Goal: Transaction & Acquisition: Book appointment/travel/reservation

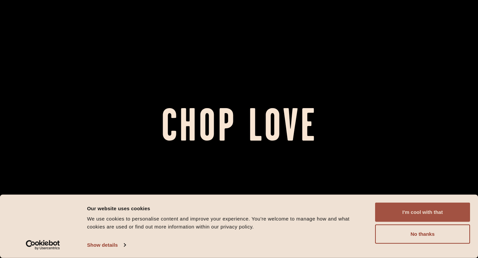
click at [420, 208] on button "I'm cool with that" at bounding box center [422, 212] width 95 height 19
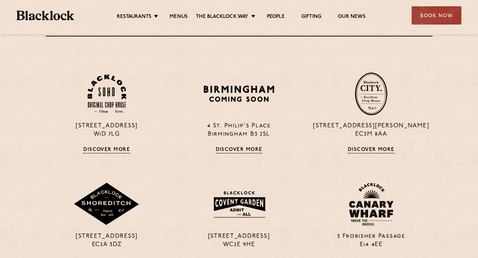
scroll to position [452, 0]
click at [180, 15] on link "Menus" at bounding box center [179, 17] width 18 height 7
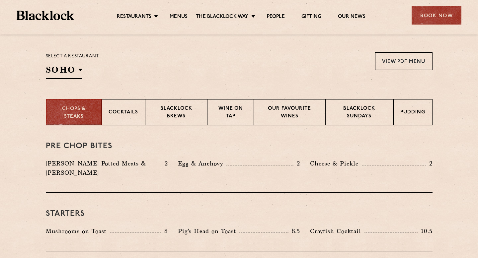
scroll to position [209, 0]
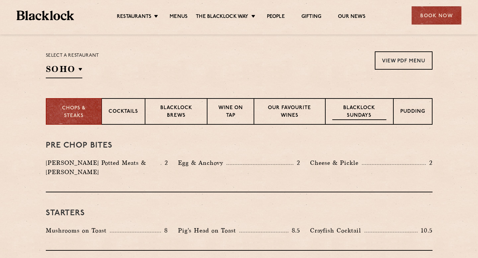
click at [352, 112] on p "Blacklock Sundays" at bounding box center [360, 113] width 54 height 16
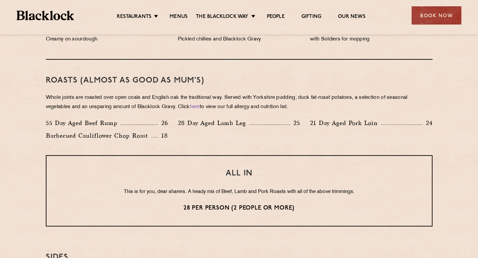
scroll to position [447, 0]
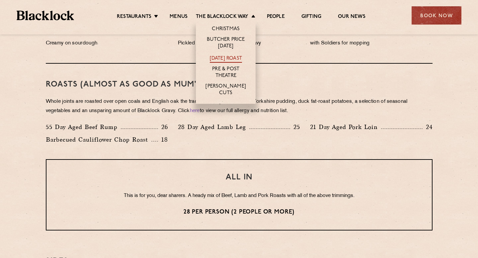
click at [225, 59] on link "[DATE] Roast" at bounding box center [226, 58] width 32 height 7
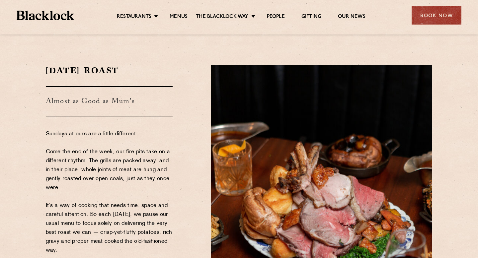
click at [189, 121] on div "[DATE] Roast Almost as Good as Mum's Sundays at ours are a little different. Co…" at bounding box center [123, 192] width 165 height 255
click at [416, 9] on div "Book Now" at bounding box center [437, 15] width 50 height 18
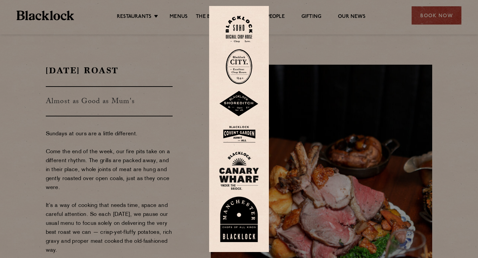
click at [239, 67] on img at bounding box center [239, 66] width 27 height 35
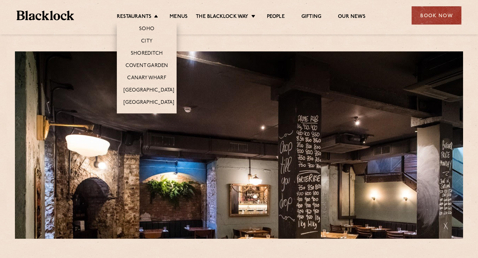
click at [146, 73] on li "Canary Wharf" at bounding box center [147, 78] width 60 height 12
click at [147, 75] on link "Canary Wharf" at bounding box center [146, 78] width 39 height 7
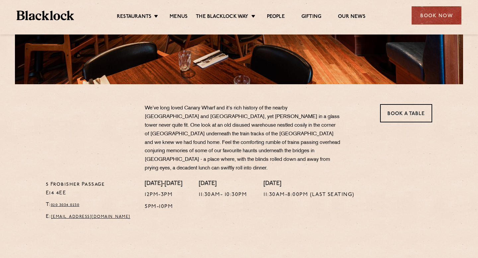
scroll to position [158, 0]
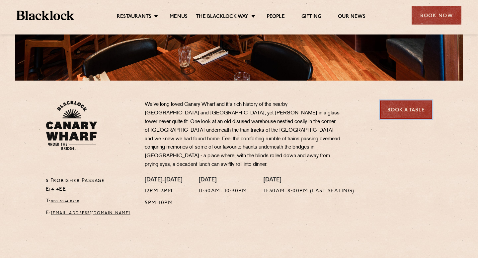
click at [395, 115] on link "Book a Table" at bounding box center [406, 110] width 52 height 18
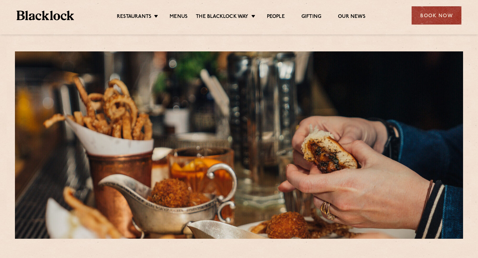
click at [452, 18] on div "Book Now" at bounding box center [437, 15] width 50 height 18
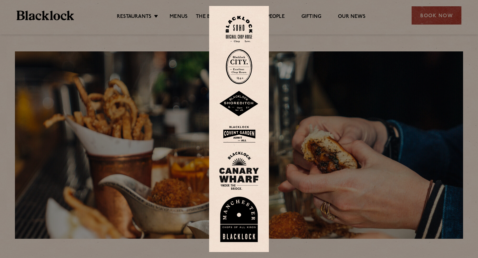
click at [236, 131] on img at bounding box center [239, 135] width 40 height 22
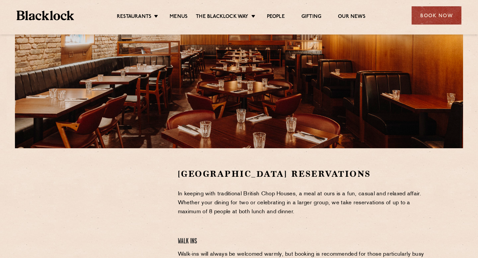
scroll to position [175, 0]
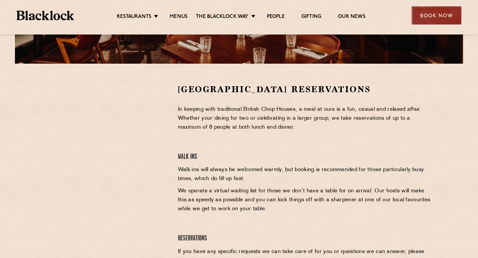
click at [434, 10] on div "Book Now" at bounding box center [437, 15] width 50 height 18
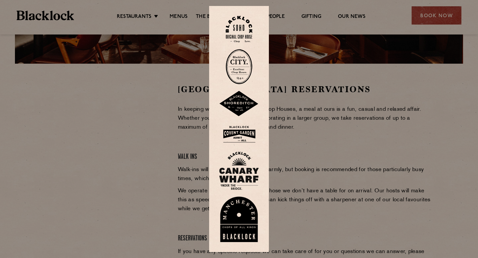
click at [238, 110] on img at bounding box center [239, 104] width 40 height 26
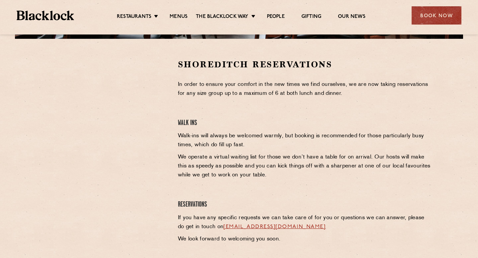
scroll to position [201, 0]
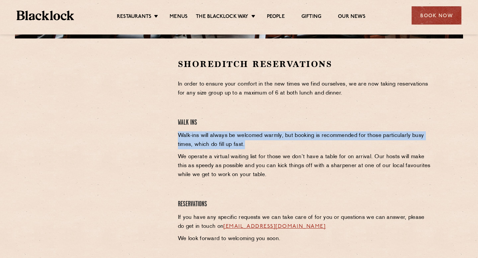
drag, startPoint x: 288, startPoint y: 144, endPoint x: 288, endPoint y: 130, distance: 13.6
click at [288, 130] on div "Shoreditch Reservations In order to ensure your comfort in the new times we fin…" at bounding box center [305, 152] width 265 height 189
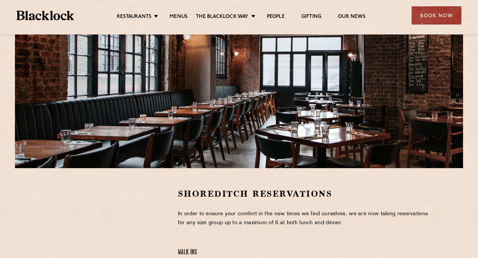
scroll to position [0, 0]
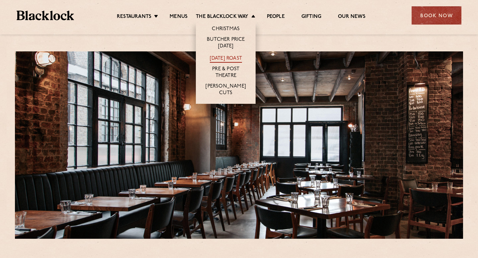
click at [230, 60] on link "[DATE] Roast" at bounding box center [226, 58] width 32 height 7
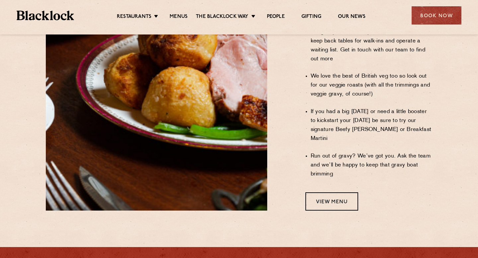
scroll to position [548, 0]
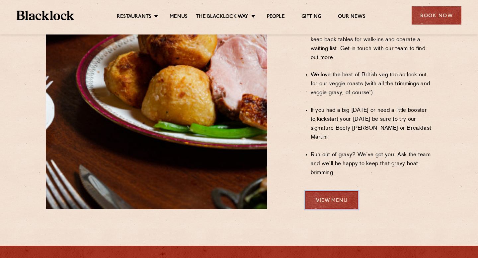
click at [320, 191] on link "View Menu" at bounding box center [332, 200] width 53 height 18
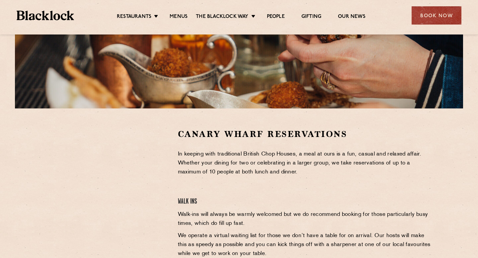
scroll to position [127, 0]
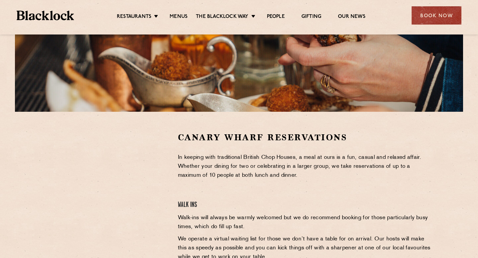
click at [248, 167] on p "In keeping with traditional British Chop Houses, a meal at ours is a fun, casua…" at bounding box center [305, 166] width 255 height 27
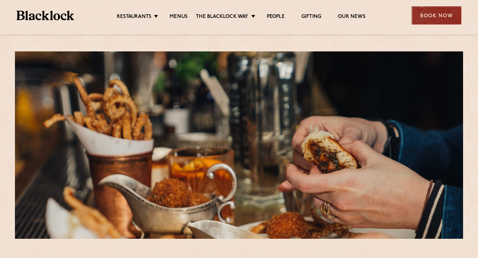
click at [428, 20] on div "Book Now" at bounding box center [437, 15] width 50 height 18
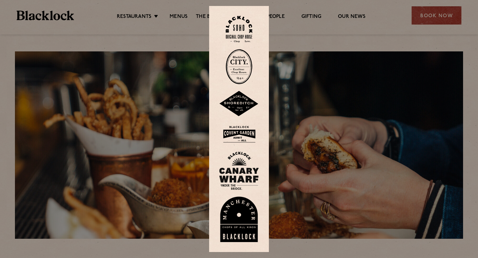
click at [235, 177] on img at bounding box center [239, 171] width 40 height 39
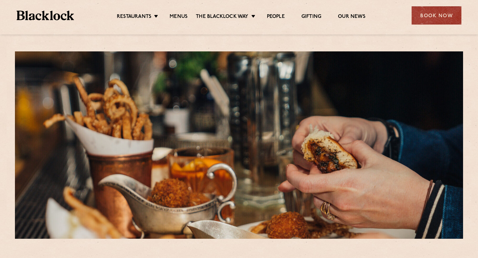
scroll to position [21, 0]
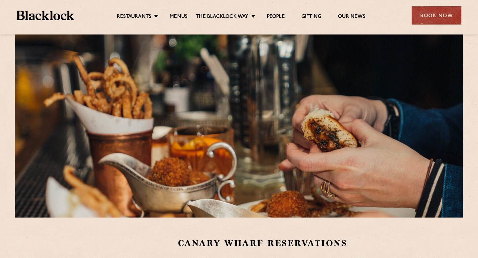
click at [414, 21] on div "Book Now" at bounding box center [437, 15] width 50 height 18
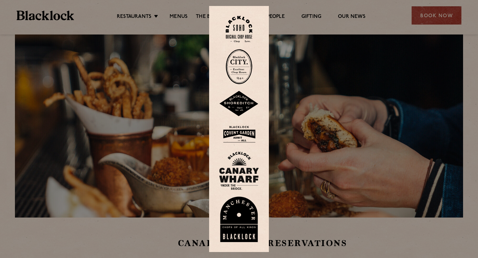
click at [245, 178] on img at bounding box center [239, 171] width 40 height 39
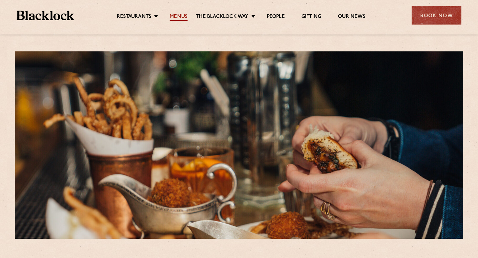
click at [175, 17] on link "Menus" at bounding box center [179, 17] width 18 height 7
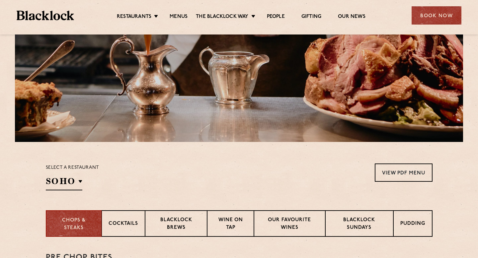
scroll to position [112, 0]
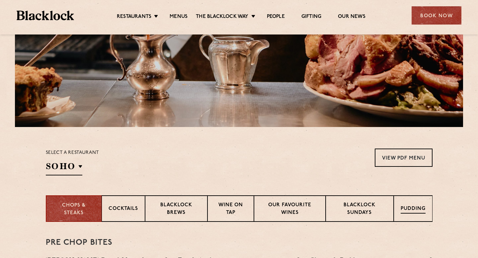
click at [402, 207] on p "Pudding" at bounding box center [413, 210] width 25 height 8
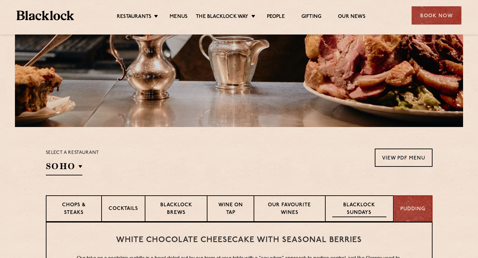
click at [364, 207] on p "Blacklock Sundays" at bounding box center [360, 210] width 54 height 16
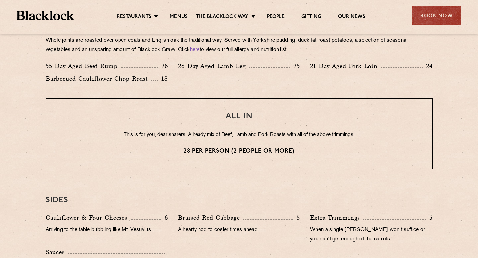
scroll to position [514, 0]
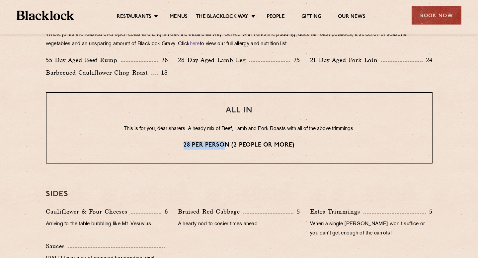
drag, startPoint x: 181, startPoint y: 143, endPoint x: 226, endPoint y: 143, distance: 44.5
click at [226, 143] on p "28 per person (2 people or more)" at bounding box center [239, 145] width 359 height 9
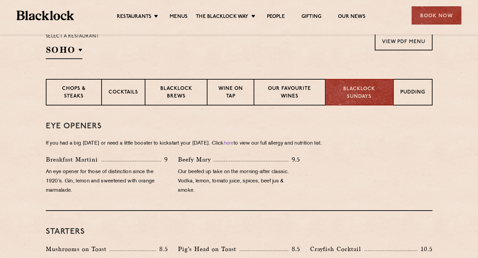
scroll to position [198, 0]
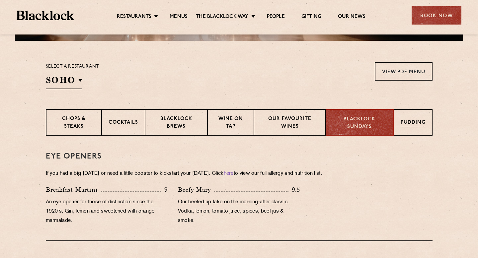
click at [412, 116] on div "Pudding" at bounding box center [413, 122] width 39 height 27
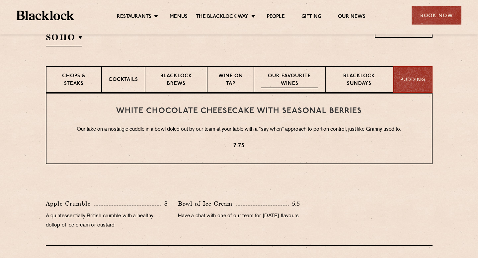
scroll to position [243, 0]
